Goal: Find specific page/section: Find specific page/section

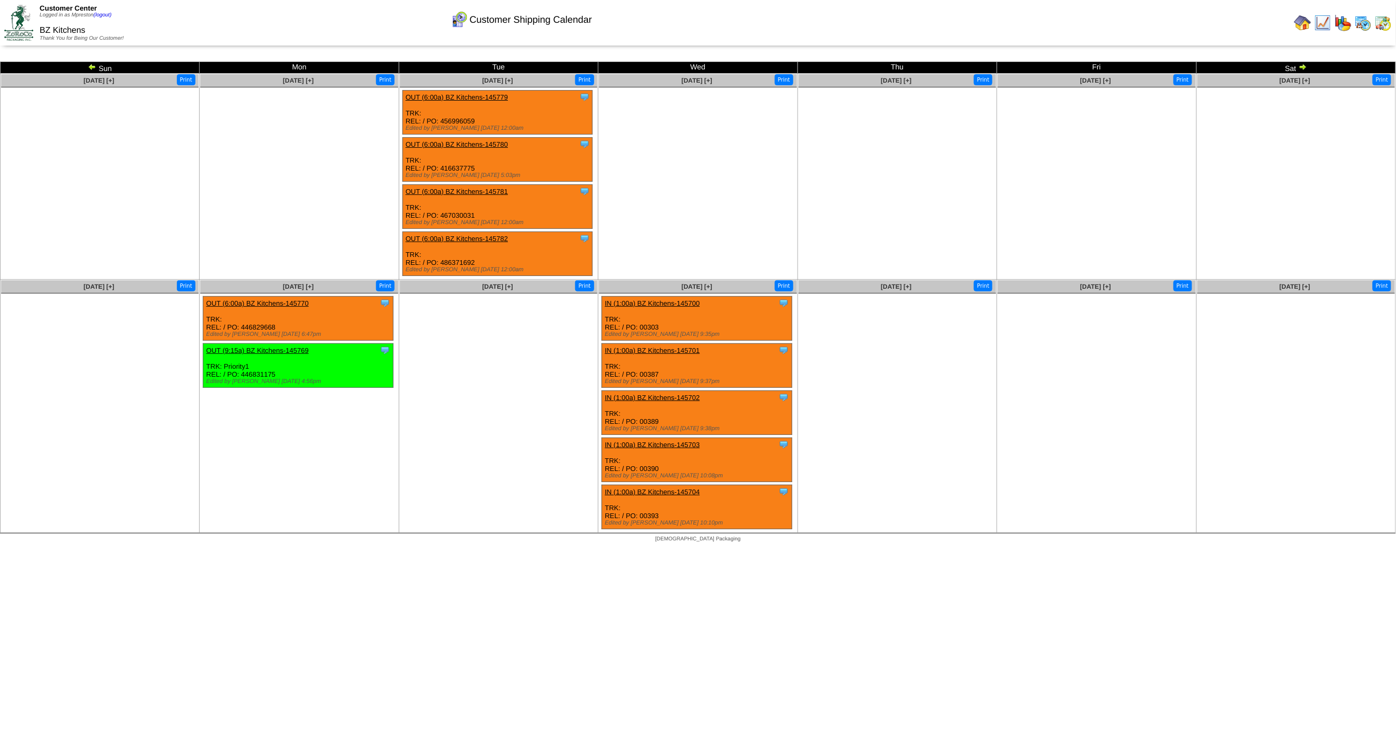
click at [1363, 25] on img at bounding box center [1362, 22] width 17 height 17
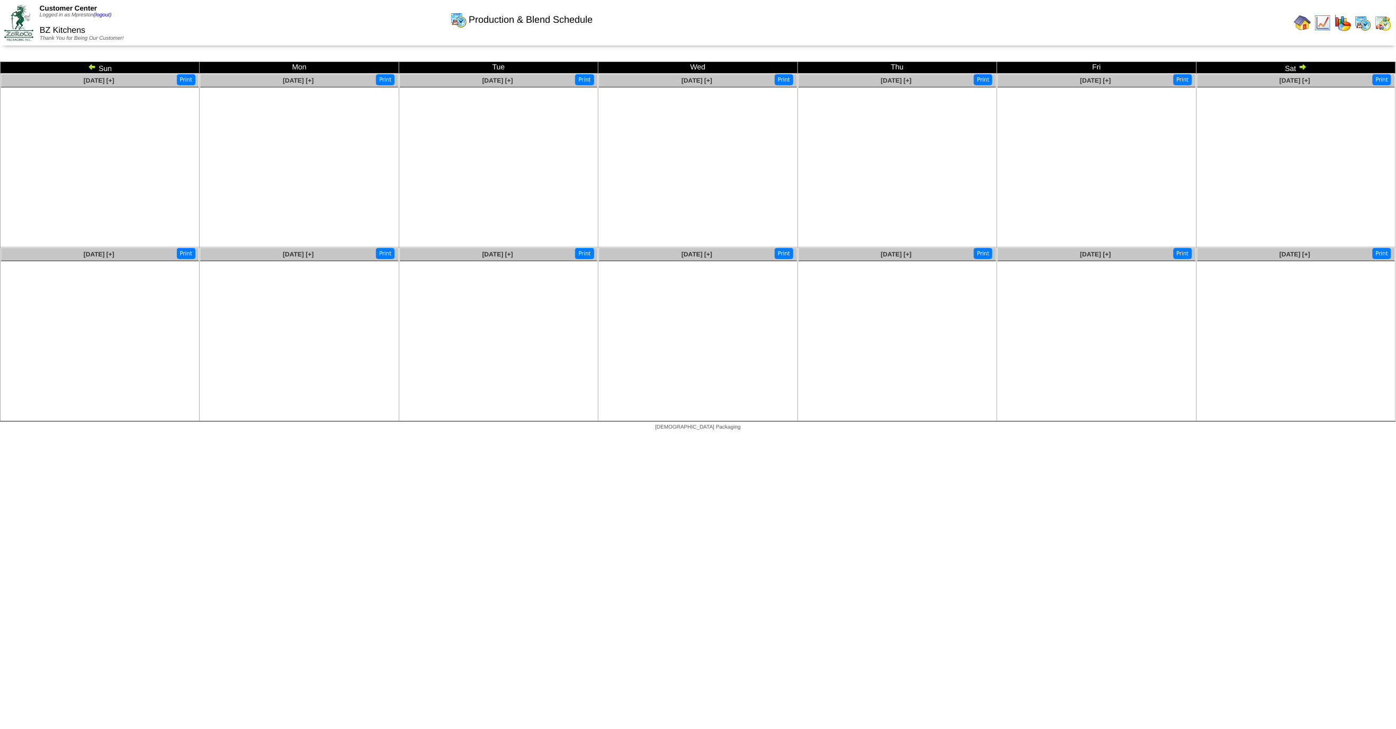
click at [91, 67] on img at bounding box center [92, 66] width 8 height 8
